Goal: Transaction & Acquisition: Obtain resource

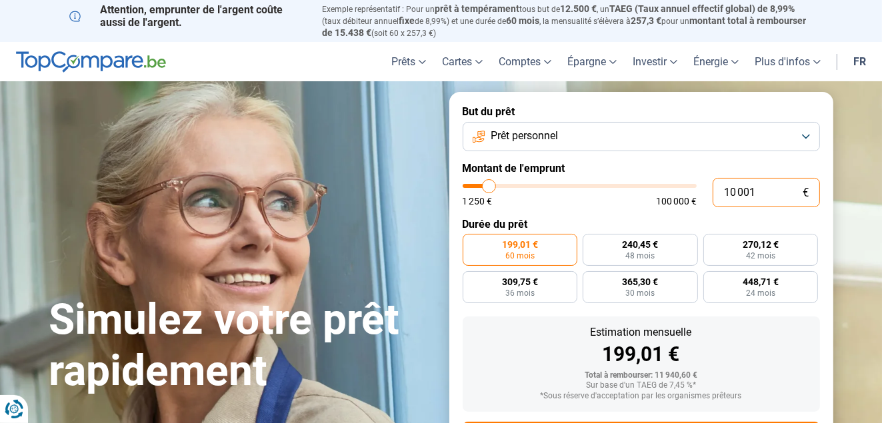
click at [767, 207] on input "10 001" at bounding box center [766, 192] width 107 height 29
type input "1 000"
type input "1250"
type input "100"
type input "1250"
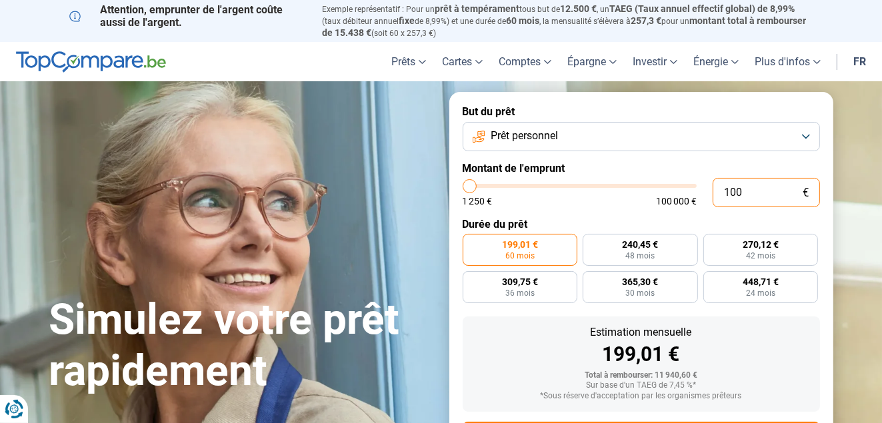
type input "10"
type input "1250"
type input "1"
type input "1250"
type input "11"
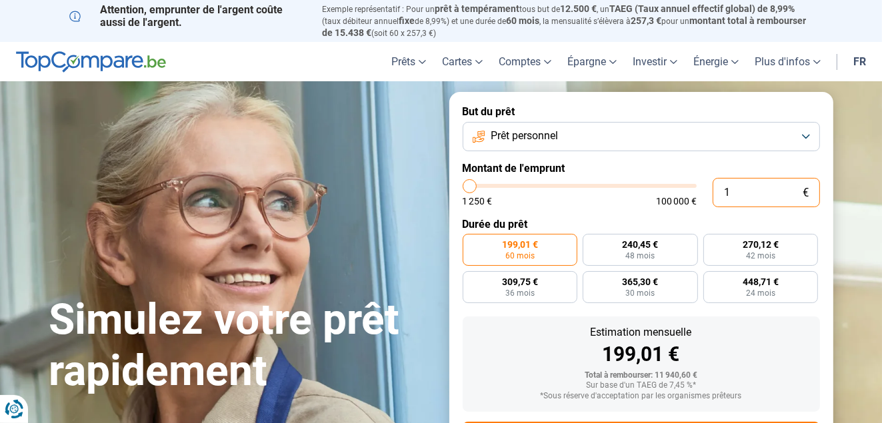
type input "1250"
type input "110"
type input "1250"
type input "1 100"
type input "1250"
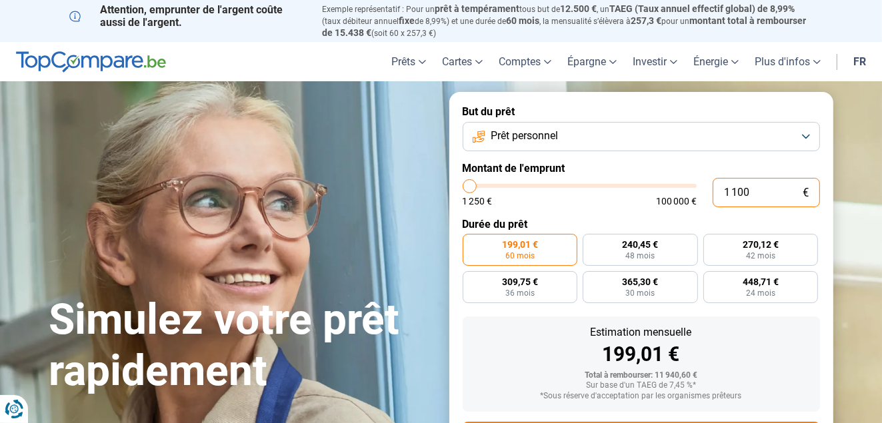
type input "11 000"
type input "11000"
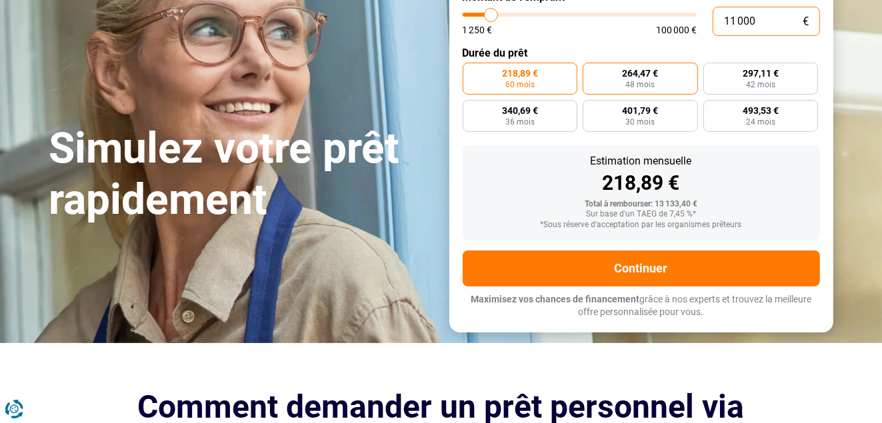
type input "11 000"
click at [649, 89] on span "48 mois" at bounding box center [640, 85] width 29 height 8
click at [592, 71] on input "264,47 € 48 mois" at bounding box center [587, 67] width 9 height 9
radio input "true"
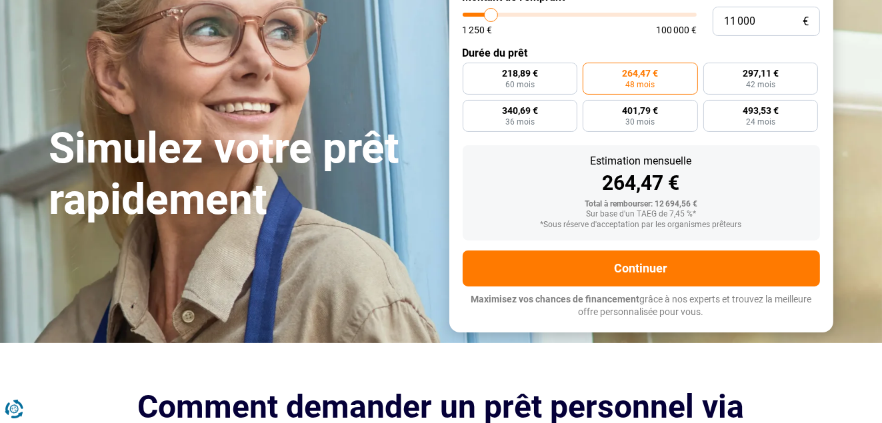
scroll to position [0, 0]
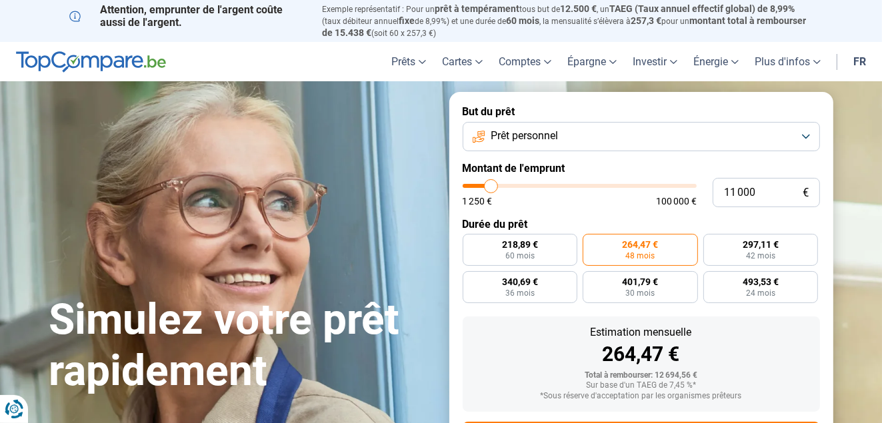
click at [798, 151] on button "Prêt personnel" at bounding box center [641, 136] width 357 height 29
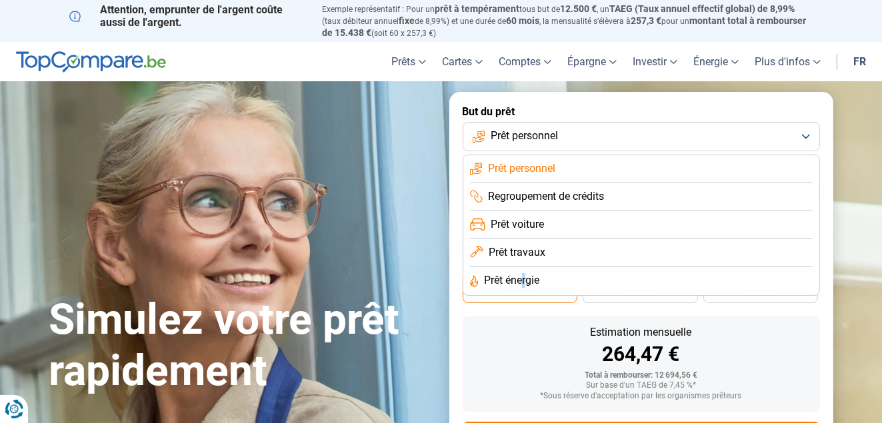
click at [540, 288] on span "Prêt énergie" at bounding box center [511, 280] width 55 height 15
